Goal: Find specific page/section: Find specific page/section

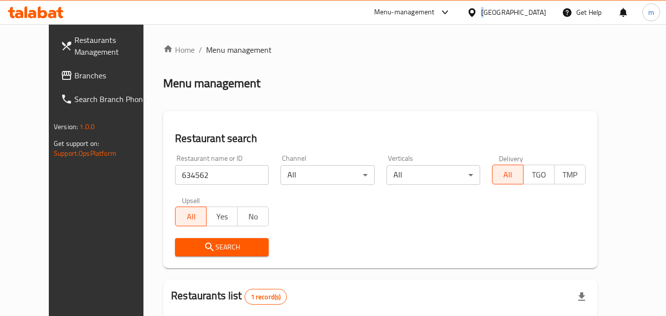
click at [527, 12] on div "Kuwait" at bounding box center [513, 12] width 65 height 11
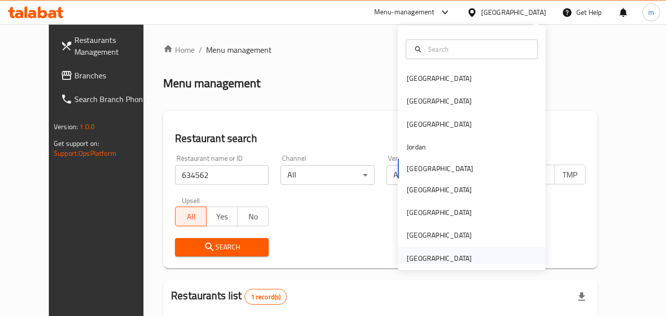
click at [438, 253] on div "[GEOGRAPHIC_DATA]" at bounding box center [438, 258] width 65 height 11
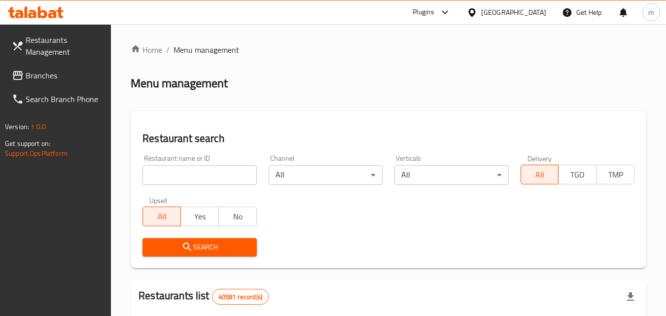
click at [38, 69] on span "Branches" at bounding box center [65, 75] width 78 height 12
